Goal: Task Accomplishment & Management: Manage account settings

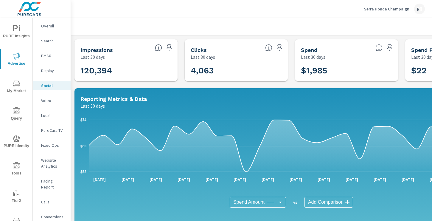
scroll to position [202, 0]
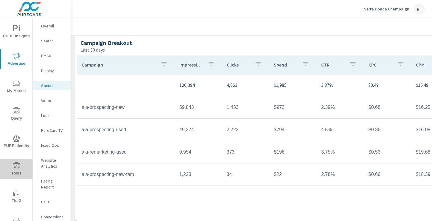
click at [16, 170] on span "Tools" at bounding box center [16, 169] width 29 height 15
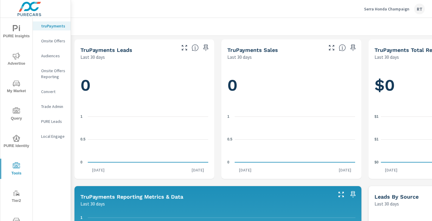
click at [52, 39] on p "Onsite Offers" at bounding box center [53, 41] width 25 height 6
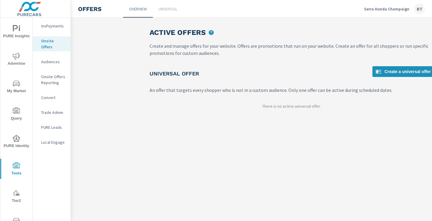
click at [171, 9] on p "Universal" at bounding box center [167, 9] width 19 height 6
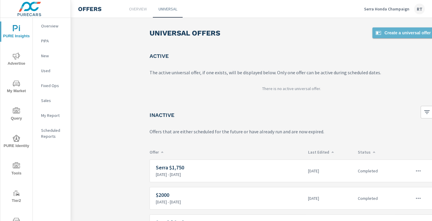
click at [387, 32] on span "Create a universal offer" at bounding box center [402, 32] width 56 height 7
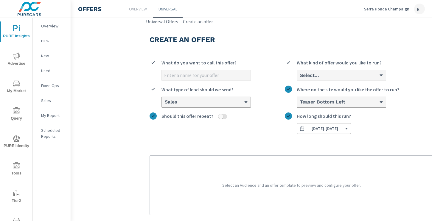
click at [211, 76] on input "What do you want to call this offer?" at bounding box center [206, 75] width 89 height 10
type input "2025 Accord / Pilot"
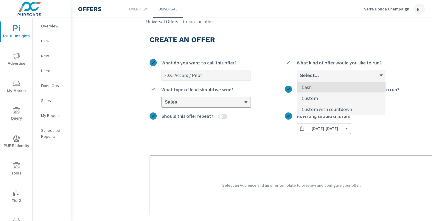
click at [330, 76] on div "Select..." at bounding box center [338, 75] width 79 height 6
click at [300, 76] on input "option Cash focused, 1 of 3. 3 results available. Use Up and Down to choose opt…" at bounding box center [299, 75] width 1 height 5
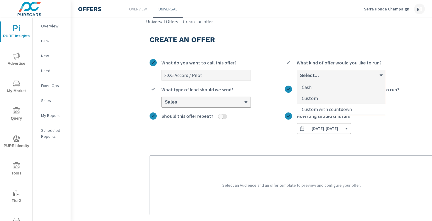
click at [329, 110] on p "Custom with countdown" at bounding box center [327, 108] width 50 height 7
click at [300, 78] on input "option Custom with countdown focused, 3 of 3. 3 results available. Use Up and D…" at bounding box center [299, 75] width 1 height 5
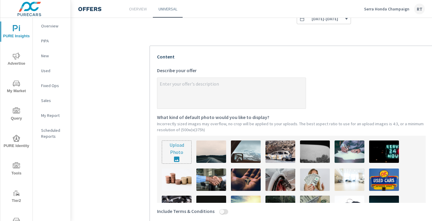
scroll to position [128, 0]
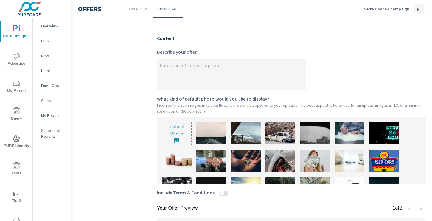
type textarea "x"
click at [202, 65] on textarea "x Describe your offer" at bounding box center [231, 75] width 148 height 30
type textarea "L"
type textarea "x"
type textarea "Lo"
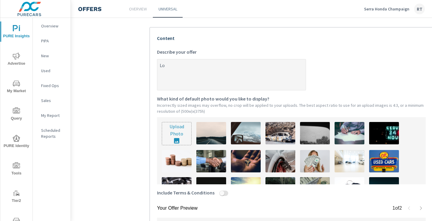
type textarea "x"
type textarea "Low"
type textarea "x"
type textarea "[PERSON_NAME]"
type textarea "x"
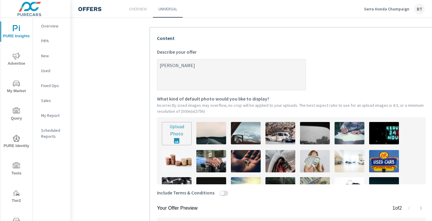
type textarea "Lowes"
type textarea "x"
type textarea "Lowest"
type textarea "x"
type textarea "Lowest"
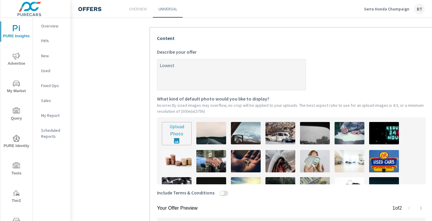
type textarea "x"
type textarea "Lowest p"
type textarea "x"
type textarea "Lowest pr"
type textarea "x"
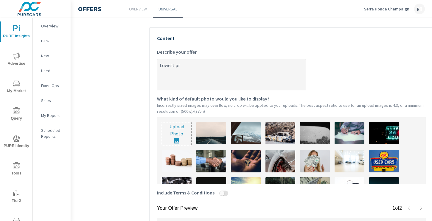
type textarea "Lowest pri"
type textarea "x"
type textarea "Lowest pric"
type textarea "x"
type textarea "Lowest price"
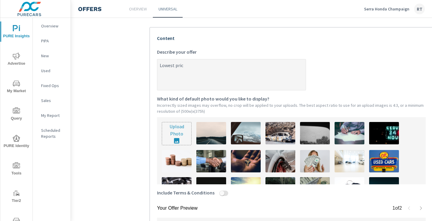
type textarea "x"
type textarea "Lowest prices"
type textarea "x"
type textarea "Lowest prices"
type textarea "x"
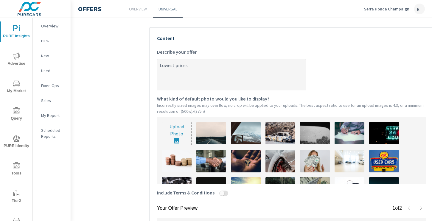
type textarea "Lowest prices o"
type textarea "x"
type textarea "Lowest prices of"
type textarea "x"
type textarea "Lowest prices of"
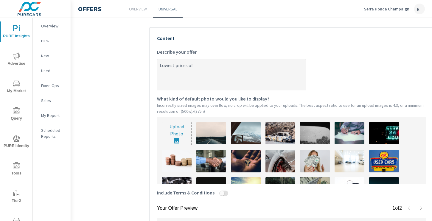
type textarea "x"
type textarea "Lowest prices of t"
type textarea "x"
type textarea "Lowest prices of th"
type textarea "x"
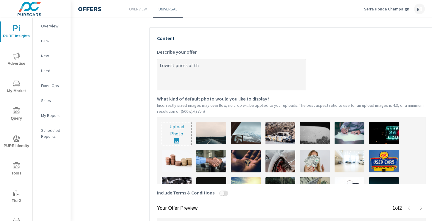
type textarea "Lowest prices of the"
type textarea "x"
type textarea "Lowest prices of the"
type textarea "x"
type textarea "Lowest prices of the y"
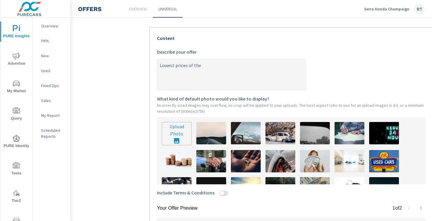
type textarea "x"
type textarea "Lowest prices of the ye"
type textarea "x"
type textarea "Lowest prices of the yea"
type textarea "x"
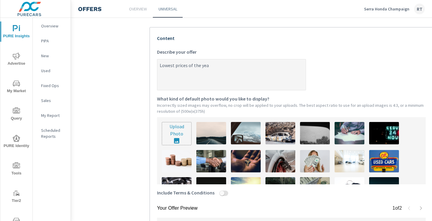
type textarea "Lowest prices of the year"
type textarea "x"
type textarea "Lowest prices of the year"
type textarea "x"
type textarea "Lowest prices of the year o"
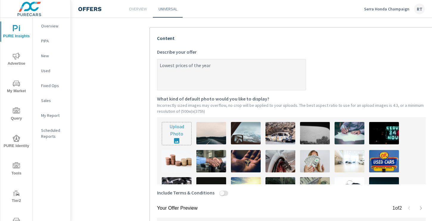
type textarea "x"
type textarea "Lowest prices of the year on"
type textarea "x"
type textarea "Lowest prices of the year on"
type textarea "x"
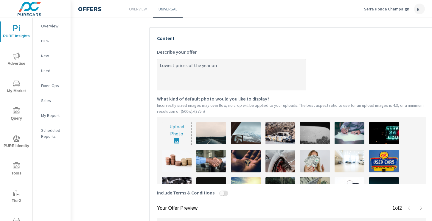
type textarea "Lowest prices of the year on 2"
type textarea "x"
type textarea "Lowest prices of the year on 20"
type textarea "x"
type textarea "Lowest prices of the year on 202"
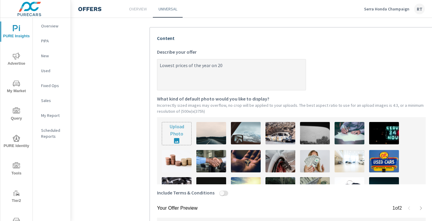
type textarea "x"
type textarea "Lowest prices of the year on 2025"
type textarea "x"
type textarea "Lowest prices of the year on 2025"
type textarea "x"
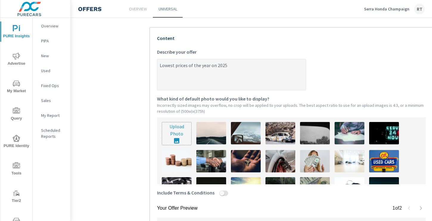
type textarea "Lowest prices of the year on 2025 H"
type textarea "x"
type textarea "Lowest prices of the year on 2025 Ho"
type textarea "x"
type textarea "Lowest prices of the year on 2025 Hon"
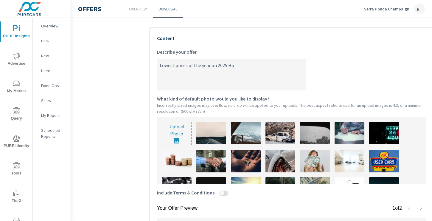
type textarea "x"
type textarea "Lowest prices of the year on 2025 Hond"
type textarea "x"
type textarea "Lowest prices of the year on 2025 Honda"
type textarea "x"
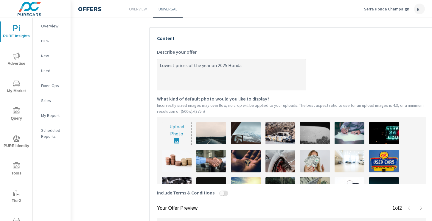
type textarea "Lowest prices of the year on 2025 Honda"
type textarea "x"
type textarea "Lowest prices of the year on 2025 Honda A"
type textarea "x"
type textarea "Lowest prices of the year on 2025 Honda Ac"
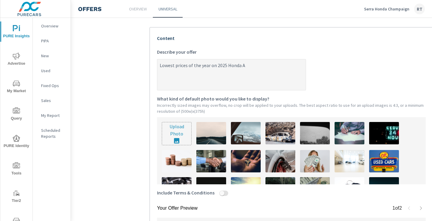
type textarea "x"
type textarea "Lowest prices of the year on 2025 Honda Acc"
type textarea "x"
type textarea "Lowest prices of the year on 2025 Honda Acco"
type textarea "x"
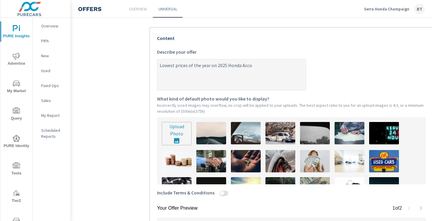
type textarea "Lowest prices of the year on 2025 Honda Accor"
type textarea "x"
type textarea "Lowest prices of the year on 2025 Honda Accord"
type textarea "x"
type textarea "Lowest prices of the year on 2025 Honda Accord"
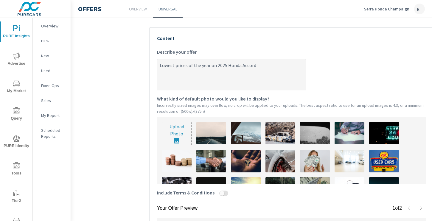
type textarea "x"
type textarea "Lowest prices of the year on 2025 Honda Accord &"
type textarea "x"
type textarea "Lowest prices of the year on 2025 Honda Accord &"
type textarea "x"
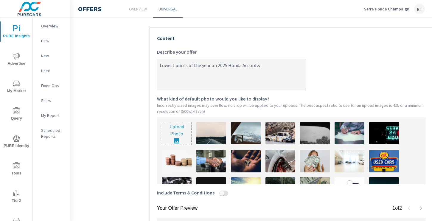
click at [215, 65] on textarea "Lowest prices of the year on 2025 Honda Accord &" at bounding box center [231, 75] width 148 height 30
type textarea "Lowest prices of the year on 2025 Honda Accord &"
type textarea "x"
type textarea "Lowest prices of the year on n 2025 Honda Accord &"
type textarea "x"
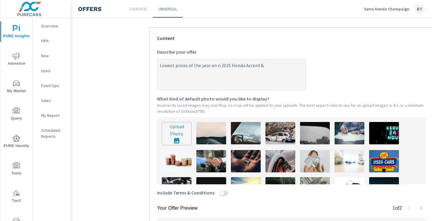
type textarea "Lowest prices of the year on ne 2025 Honda Accord &"
type textarea "x"
type textarea "Lowest prices of the year on new 2025 Honda Accord &"
type textarea "x"
click at [269, 64] on textarea "Lowest prices of the year on new 2025 Honda Accord &" at bounding box center [231, 75] width 148 height 30
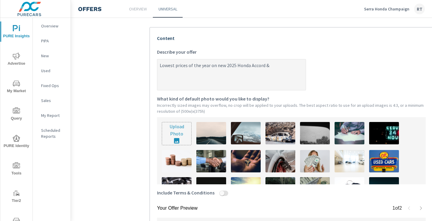
type textarea "Lowest prices of the year on new 2025 Honda Accord & H"
type textarea "x"
type textarea "Lowest prices of the year on new 2025 Honda Accord & Ho"
type textarea "x"
type textarea "Lowest prices of the year on new 2025 Honda Accord & Hon"
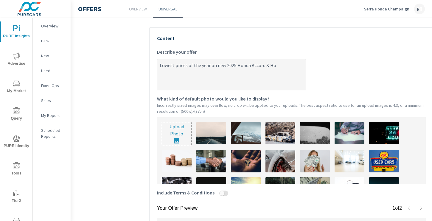
type textarea "x"
type textarea "Lowest prices of the year on new 2025 Honda Accord & Hond"
type textarea "x"
type textarea "Lowest prices of the year on new 2025 Honda Accord & Honda"
type textarea "x"
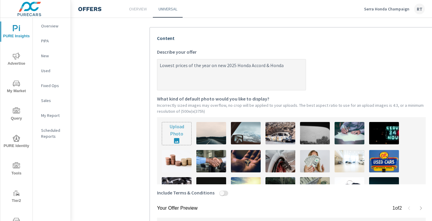
type textarea "Lowest prices of the year on new 2025 Honda Accord & Honda"
type textarea "x"
type textarea "Lowest prices of the year on new 2025 Honda Accord & Honda P"
type textarea "x"
type textarea "Lowest prices of the year on new 2025 Honda Accord & Honda Pi"
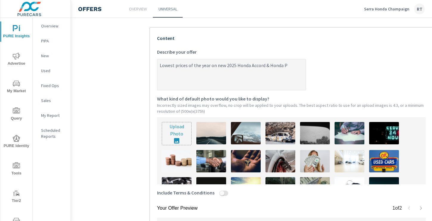
type textarea "x"
type textarea "Lowest prices of the year on new 2025 Honda Accord & Honda Pil"
type textarea "x"
type textarea "Lowest prices of the year on new 2025 Honda Accord & Honda Pilo"
type textarea "x"
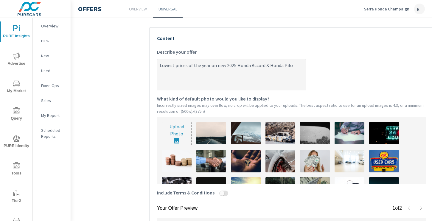
type textarea "Lowest prices of the year on new 2025 Honda Accord & Honda Pilot"
type textarea "x"
type textarea "Lowest prices of the year on new 2025 Honda Accord & Honda Pilot"
type textarea "x"
type textarea "Lowest prices of the year on new 2025 Honda Accord & Honda Pilot w"
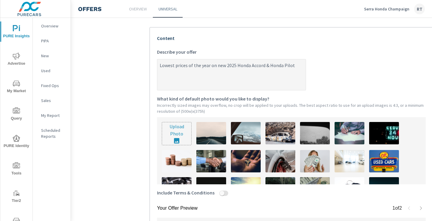
type textarea "x"
type textarea "Lowest prices of the year on new 2025 Honda Accord & Honda Pilot wi"
type textarea "x"
type textarea "Lowest prices of the year on new 2025 Honda Accord & Honda Pilot wit"
type textarea "x"
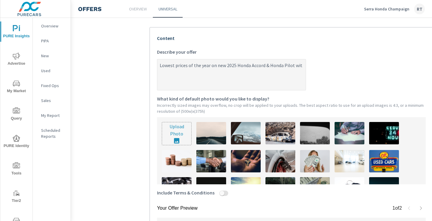
type textarea "Lowest prices of the year on new 2025 Honda Accord & Honda Pilot with"
type textarea "x"
type textarea "Lowest prices of the year on new 2025 Honda Accord & Honda Pilot with"
type textarea "x"
type textarea "Lowest prices of the year on new 2025 Honda Accord & Honda Pilot with u"
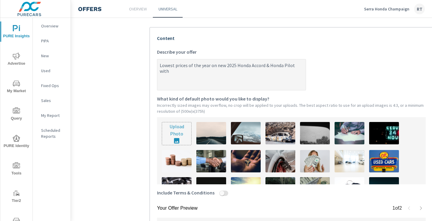
type textarea "x"
type textarea "Lowest prices of the year on new 2025 Honda Accord & Honda Pilot with up"
type textarea "x"
type textarea "Lowest prices of the year on new 2025 Honda Accord & Honda Pilot with up"
type textarea "x"
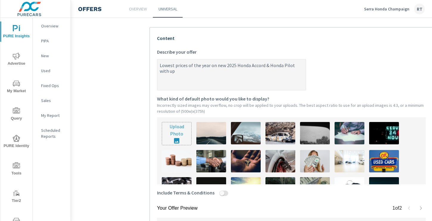
type textarea "Lowest prices of the year on new 2025 Honda Accord & Honda Pilot with up t"
type textarea "x"
type textarea "Lowest prices of the year on new 2025 Honda Accord & Honda Pilot with up to"
type textarea "x"
type textarea "Lowest prices of the year on new 2025 Honda Accord & Honda Pilot with up to"
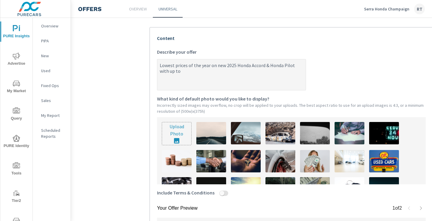
type textarea "x"
type textarea "Lowest prices of the year on new 2025 Honda Accord & Honda Pilot with up to $"
type textarea "x"
type textarea "Lowest prices of the year on new 2025 Honda Accord & Honda Pilot with up to $2"
type textarea "x"
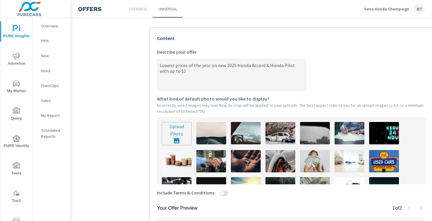
type textarea "Lowest prices of the year on new 2025 Honda Accord & Honda Pilot with up to $25"
type textarea "x"
type textarea "Lowest prices of the year on new 2025 Honda Accord & Honda Pilot with up to $250"
type textarea "x"
type textarea "Lowest prices of the year on new 2025 Honda Accord & Honda Pilot with up to $25…"
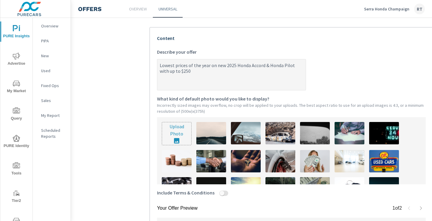
type textarea "x"
type textarea "Lowest prices of the year on new 2025 Honda Accord & Honda Pilot with up to $25…"
type textarea "x"
type textarea "Lowest prices of the year on new 2025 Honda Accord & Honda Pilot with up to $25…"
type textarea "x"
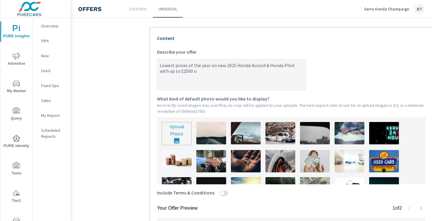
type textarea "Lowest prices of the year on new 2025 Honda Accord & Honda Pilot with up to $25…"
type textarea "x"
type textarea "Lowest prices of the year on new 2025 Honda Accord & Honda Pilot with up to $25…"
type textarea "x"
type textarea "Lowest prices of the year on new 2025 Honda Accord & Honda Pilot with up to $25…"
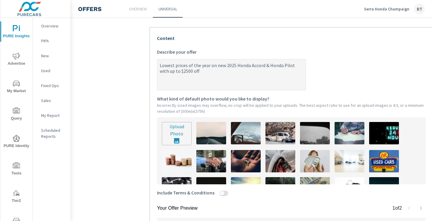
type textarea "x"
type textarea "Lowest prices of the year on new 2025 Honda Accord & Honda Pilot with up to $25…"
type textarea "x"
type textarea "Lowest prices of the year on new 2025 Honda Accord & Honda Pilot with up to $25…"
type textarea "x"
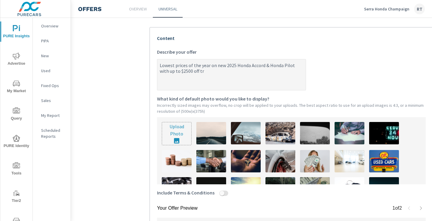
type textarea "Lowest prices of the year on new 2025 Honda Accord & Honda Pilot with up to $25…"
type textarea "x"
type textarea "Lowest prices of the year on new 2025 Honda Accord & Honda Pilot with up to $25…"
type textarea "x"
type textarea "Lowest prices of the year on new 2025 Honda Accord & Honda Pilot with up to $25…"
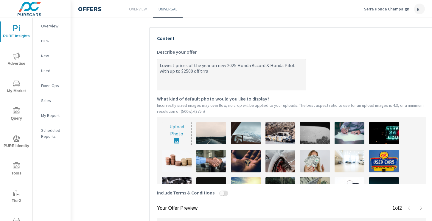
type textarea "x"
type textarea "Lowest prices of the year on new 2025 Honda Accord & Honda Pilot with up to $25…"
type textarea "x"
type textarea "Lowest prices of the year on new 2025 Honda Accord & Honda Pilot with up to $25…"
type textarea "x"
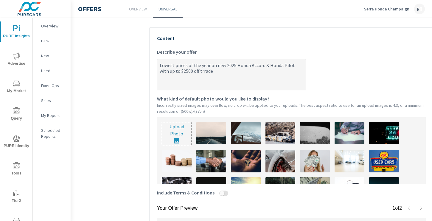
type textarea "Lowest prices of the year on new 2025 Honda Accord & Honda Pilot with up to $25…"
type textarea "x"
type textarea "Lowest prices of the year on new 2025 Honda Accord & Honda Pilot with up to $25…"
type textarea "x"
type textarea "Lowest prices of the year on new 2025 Honda Accord & Honda Pilot with up to $25…"
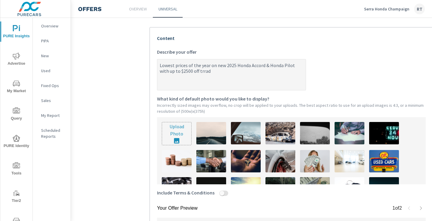
type textarea "x"
type textarea "Lowest prices of the year on new 2025 Honda Accord & Honda Pilot with up to $25…"
type textarea "x"
type textarea "Lowest prices of the year on new 2025 Honda Accord & Honda Pilot with up to $25…"
type textarea "x"
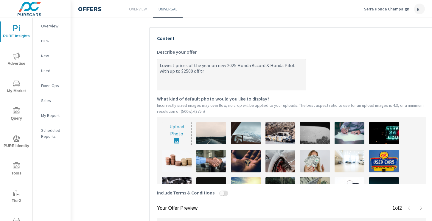
type textarea "Lowest prices of the year on new 2025 Honda Accord & Honda Pilot with up to $25…"
type textarea "x"
click at [162, 64] on textarea "Lowest prices of the year on new 2025 Honda Accord & Honda Pilot with up to $25…" at bounding box center [231, 75] width 148 height 30
click at [224, 65] on textarea "Get lowest prices of the year on new 2025 Honda Accord & Honda Pilot with up to…" at bounding box center [231, 75] width 148 height 30
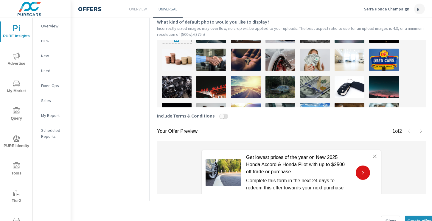
scroll to position [25, 0]
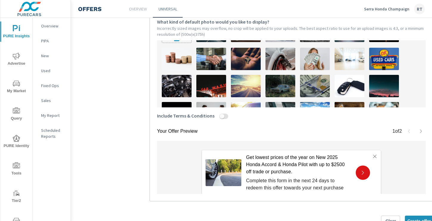
click at [311, 54] on img at bounding box center [315, 59] width 30 height 22
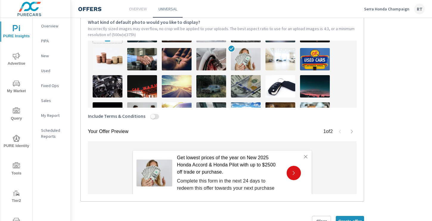
scroll to position [205, 73]
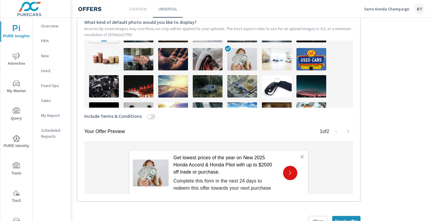
click at [346, 131] on icon "button" at bounding box center [348, 131] width 5 height 5
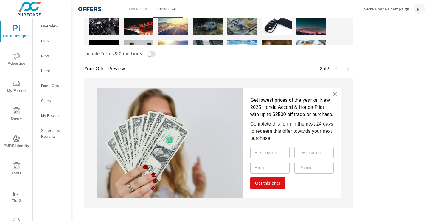
scroll to position [274, 73]
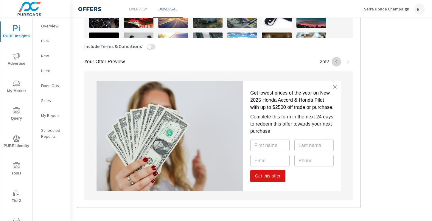
click at [337, 60] on icon "button" at bounding box center [336, 61] width 5 height 5
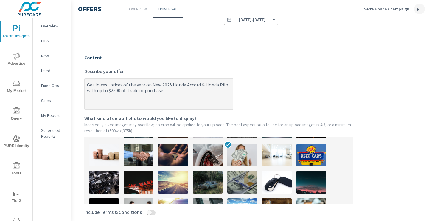
scroll to position [105, 73]
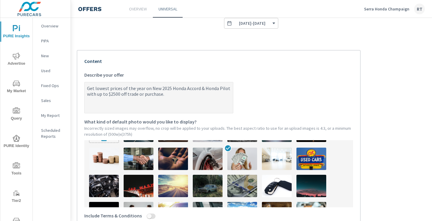
click at [127, 93] on textarea "Get lowest prices of the year on New 2025 Honda Accord & Honda Pilot with up to…" at bounding box center [159, 98] width 148 height 30
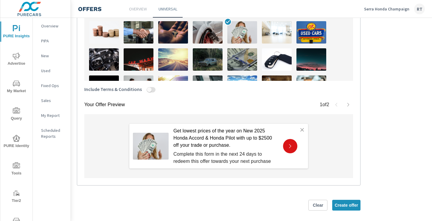
scroll to position [235, 73]
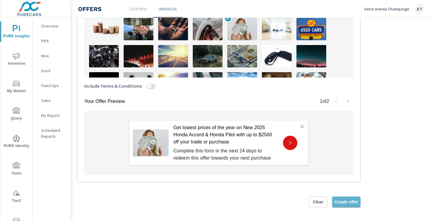
click at [340, 201] on span "Create offer" at bounding box center [346, 201] width 24 height 5
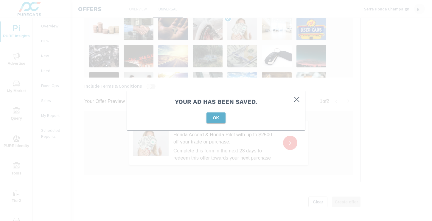
click at [209, 117] on span "OK" at bounding box center [216, 117] width 14 height 5
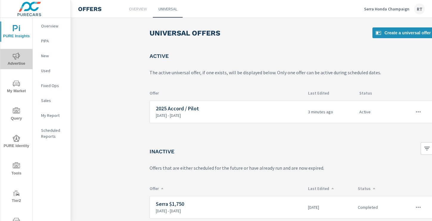
click at [17, 56] on icon "nav menu" at bounding box center [16, 55] width 7 height 7
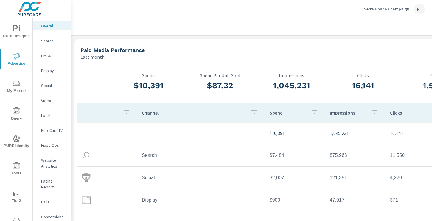
click at [390, 9] on p "Serra Honda Champaign" at bounding box center [386, 8] width 45 height 5
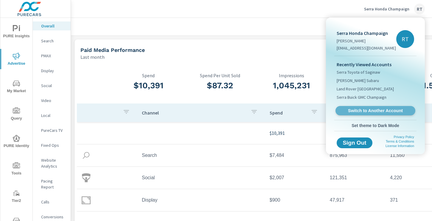
click at [355, 110] on span "Switch to Another Account" at bounding box center [374, 111] width 73 height 6
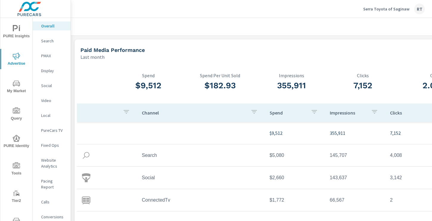
click at [15, 168] on icon "nav menu" at bounding box center [16, 165] width 7 height 7
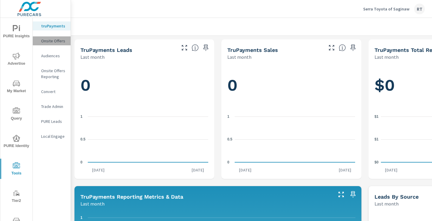
click at [56, 43] on p "Onsite Offers" at bounding box center [53, 41] width 25 height 6
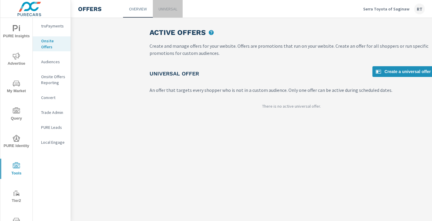
click at [170, 9] on p "Universal" at bounding box center [167, 9] width 19 height 6
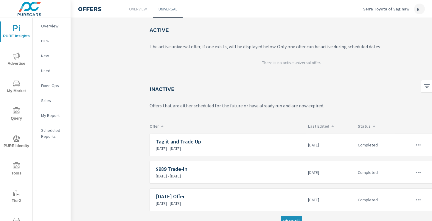
scroll to position [36, 0]
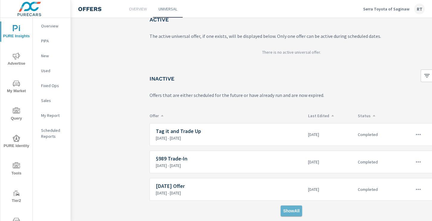
click at [293, 207] on button "Show All" at bounding box center [290, 210] width 21 height 11
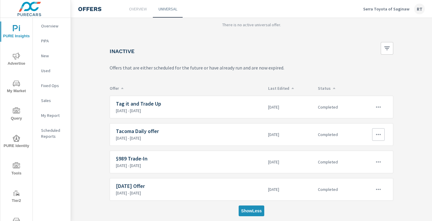
scroll to position [64, 80]
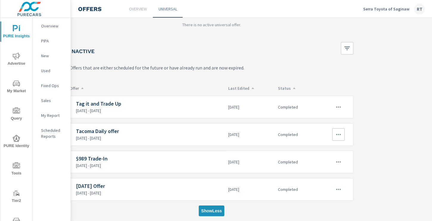
click at [338, 135] on icon "button" at bounding box center [338, 134] width 7 height 7
click at [321, 150] on div "Edit" at bounding box center [318, 147] width 8 height 7
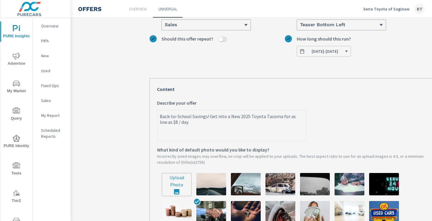
scroll to position [77, 0]
type textarea "x"
click at [280, 116] on textarea "Back-to-School Savings! Get into a New 2025 Toyota Tacoma for as low as $8 / da…" at bounding box center [231, 126] width 148 height 30
type textarea "Back-to-School Savings! Get into a New 2025 Toyota Tacoma Sfor as low as $8 / d…"
type textarea "x"
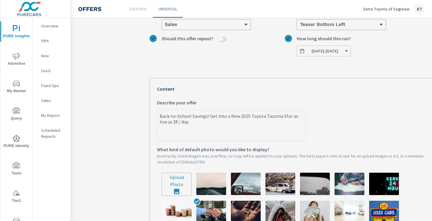
type textarea "Back-to-School Savings! Get into a New 2025 Toyota Tacoma SRfor as low as $8 / …"
type textarea "x"
type textarea "Back-to-School Savings! Get into a New 2025 Toyota Tacoma SR5for as low as $8 /…"
type textarea "x"
type textarea "Back-to-School Savings! Get into a New 2025 Toyota Tacoma SR5 for as low as $8 …"
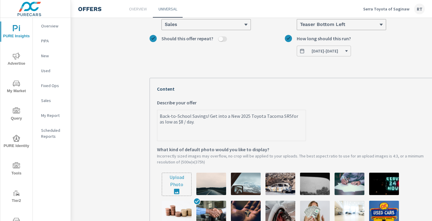
type textarea "x"
click at [177, 122] on textarea "Back-to-School Savings! Get into a New 2025 Toyota Tacoma SR5 for as low as $8 …" at bounding box center [231, 126] width 148 height 30
type textarea "Back-to-School Savings! Get into a New 2025 Toyota Tacoma SR5 for as low as $ /…"
type textarea "x"
type textarea "Back-to-School Savings! Get into a New 2025 Toyota Tacoma SR5 for as low as $6 …"
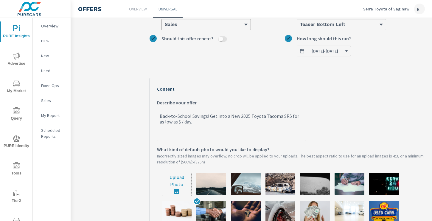
type textarea "x"
type textarea "Back-to-School Savings! Get into a New 2025 Toyota Tacoma SR5 for as low as $67…"
type textarea "x"
click at [190, 122] on textarea "Back-to-School Savings! Get into a New 2025 Toyota Tacoma SR5 for as low as $67…" at bounding box center [231, 126] width 148 height 30
type textarea "Back-to-School Savings! Get into a New 2025 Toyota Tacoma SR5 for as low as $67…"
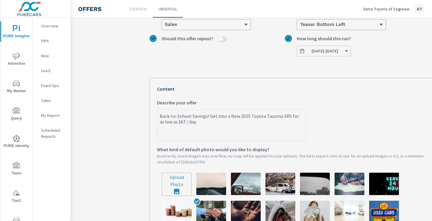
type textarea "x"
type textarea "Back-to-School Savings! Get into a New 2025 Toyota Tacoma SR5 for as low as $67…"
type textarea "x"
type textarea "Back-to-School Savings! Get into a New 2025 Toyota Tacoma SR5 for as low as $67…"
type textarea "x"
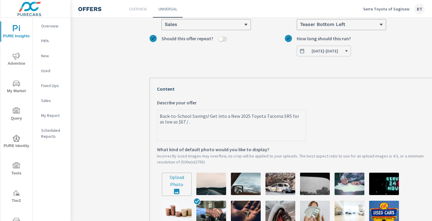
type textarea "Back-to-School Savings! Get into a New 2025 Toyota Tacoma SR5 for as low as $67…"
type textarea "x"
type textarea "Back-to-School Savings! Get into a New 2025 Toyota Tacoma SR5 for as low as $67…"
type textarea "x"
type textarea "Back-to-School Savings! Get into a New 2025 Toyota Tacoma SR5 for as low as $67…"
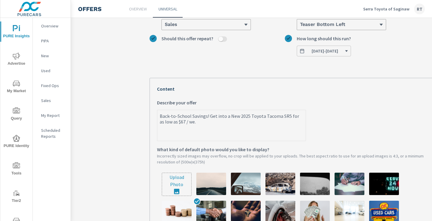
type textarea "x"
type textarea "Back-to-School Savings! Get into a New 2025 Toyota Tacoma SR5 for as low as $67…"
type textarea "x"
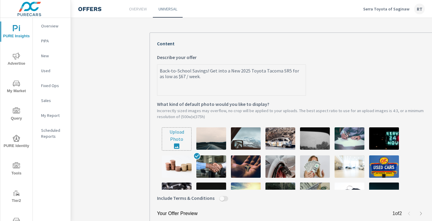
scroll to position [124, 1]
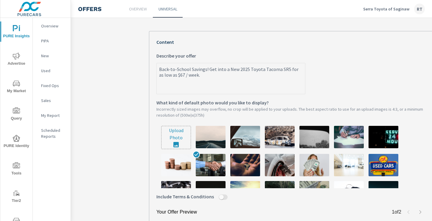
type textarea "Back-to-School Savings! Get into a New 2025 Toyota Tacoma SR5 for as low as $67…"
type textarea "x"
drag, startPoint x: 159, startPoint y: 68, endPoint x: 206, endPoint y: 68, distance: 47.3
click at [206, 68] on textarea "Back-to-School Savings! Get into a New 2025 Toyota Tacoma SR5 for as low as $67…" at bounding box center [231, 79] width 148 height 30
paste textarea "“Reserve your new Toyota today with our $250 for $250 Program.”"
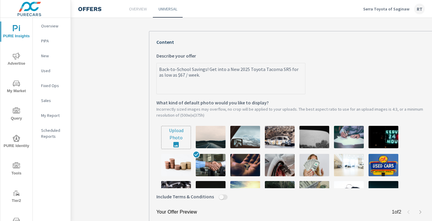
type textarea "“Reserve your new Toyota today with our $250 for $250 Program.”! Get into a New…"
type textarea "x"
click at [161, 68] on textarea "“Reserve your new Toyota today with our $250 for $250 Program.”! Get into a New…" at bounding box center [231, 79] width 148 height 30
type textarea "Reserve your new Toyota today with our $250 for $250 Program.”! Get into a New …"
type textarea "x"
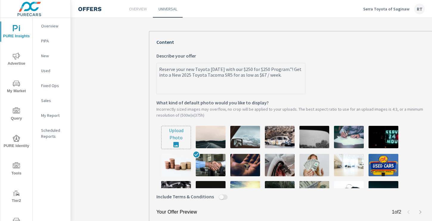
click at [288, 68] on textarea "Reserve your new Toyota today with our $250 for $250 Program.”! Get into a New …" at bounding box center [231, 79] width 148 height 30
click at [292, 69] on textarea "Reserve your new Toyota today with our $250 for $250 Program.”! Get into a New …" at bounding box center [231, 79] width 148 height 30
type textarea "Reserve your new Toyota today with our $250 for $250 Program.”! et into a New 2…"
type textarea "x"
type textarea "Reserve your new Toyota today with our $250 for $250 Program.”!et into a New 20…"
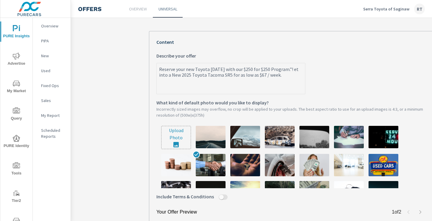
type textarea "x"
type textarea "Reserve your new Toyota today with our $250 for $250 Program.”et into a New 202…"
type textarea "x"
type textarea "Reserve your new Toyota today with our $250 for $250 Program.et into a New 2025…"
type textarea "x"
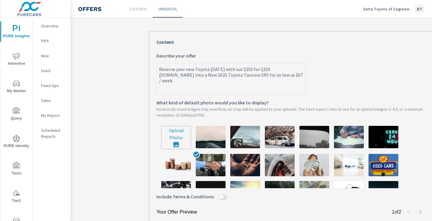
type textarea "Reserve your new Toyota today with our $250 for $250 Programet into a New 2025 …"
type textarea "x"
type textarea "Reserve your new Toyota today with our $250 for $250 Program.et into a New 2025…"
type textarea "x"
type textarea "Reserve your new Toyota today with our $250 for $250 Program. et into a New 202…"
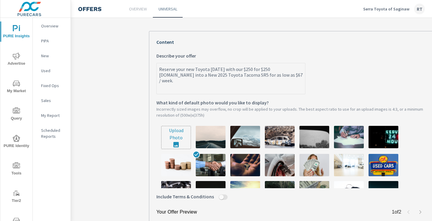
type textarea "x"
type textarea "Reserve your new Toyota today with our $250 for $250 Program. Aet into a New 20…"
type textarea "x"
type textarea "Reserve your new Toyota today with our $250 for $250 Program. Alet into a New 2…"
type textarea "x"
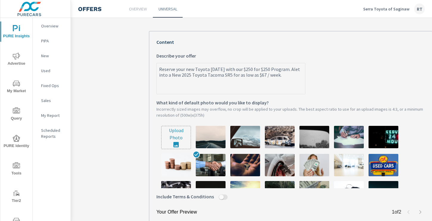
type textarea "Reserve your new Toyota today with our $250 for $250 Program. Alset into a New …"
type textarea "x"
type textarea "Reserve your new Toyota today with our $250 for $250 Program. Alsoet into a New…"
type textarea "x"
type textarea "Reserve your new Toyota today with our $250 for $250 Program. Also et into a Ne…"
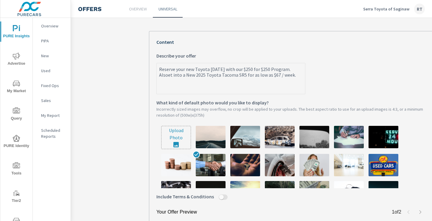
type textarea "x"
type textarea "Reserve your new Toyota today with our $250 for $250 Program. Also get into a N…"
type textarea "x"
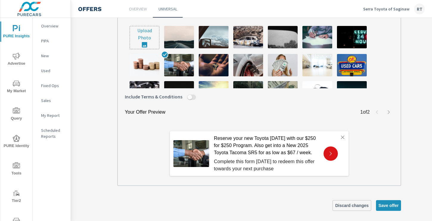
scroll to position [224, 37]
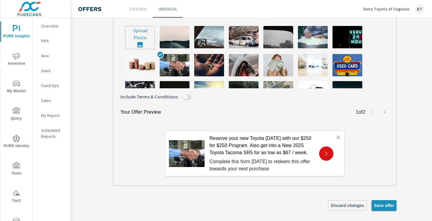
type textarea "Reserve your new Toyota today with our $250 for $250 Program. Also get into a N…"
click at [380, 204] on span "Save offer" at bounding box center [384, 204] width 20 height 5
type textarea "x"
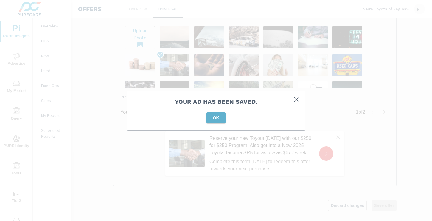
click at [218, 119] on span "OK" at bounding box center [216, 117] width 14 height 5
